Goal: Book appointment/travel/reservation

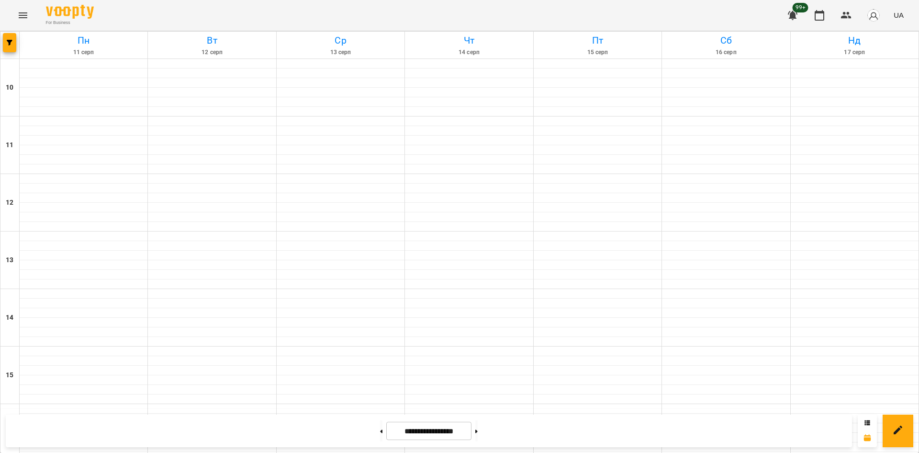
scroll to position [349, 0]
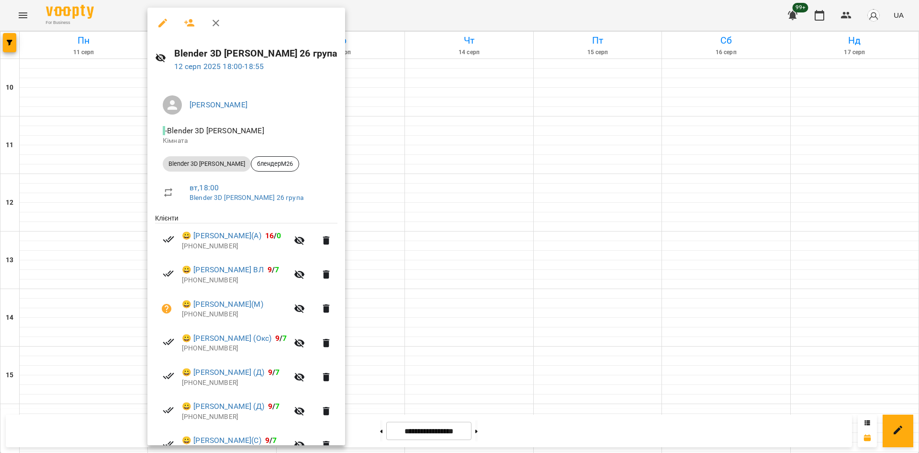
drag, startPoint x: 463, startPoint y: 167, endPoint x: 230, endPoint y: 173, distance: 233.3
click at [462, 167] on div at bounding box center [459, 226] width 919 height 453
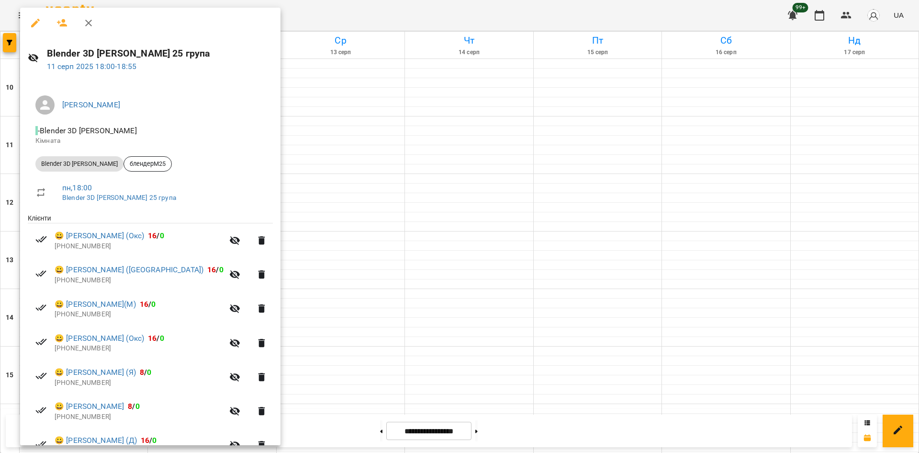
click at [351, 140] on div at bounding box center [459, 226] width 919 height 453
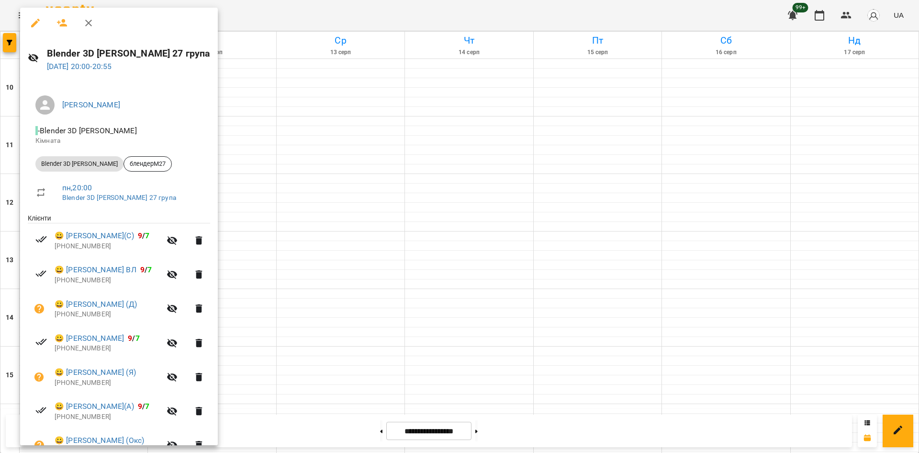
click at [309, 373] on div at bounding box center [459, 226] width 919 height 453
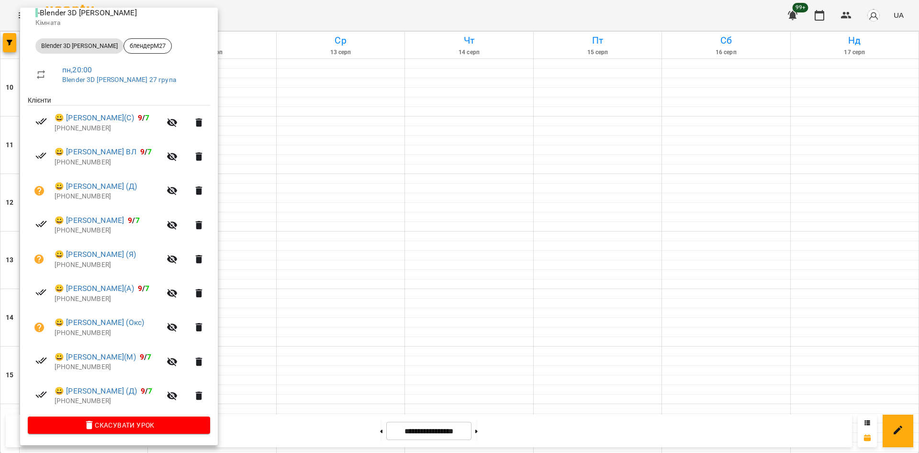
scroll to position [119, 0]
click at [324, 386] on div at bounding box center [459, 226] width 919 height 453
